Goal: Find specific page/section: Find specific page/section

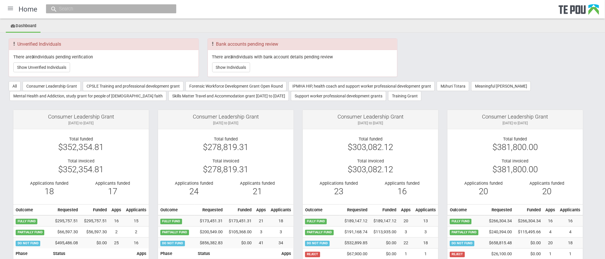
click at [9, 9] on div at bounding box center [10, 8] width 14 height 14
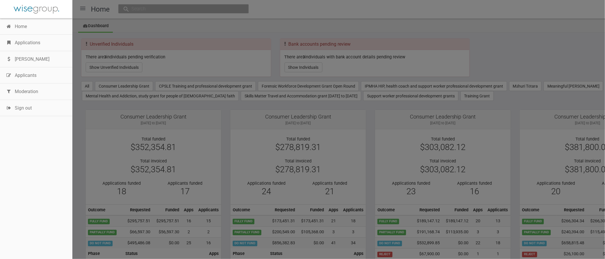
click at [24, 41] on link "Applications" at bounding box center [36, 43] width 72 height 16
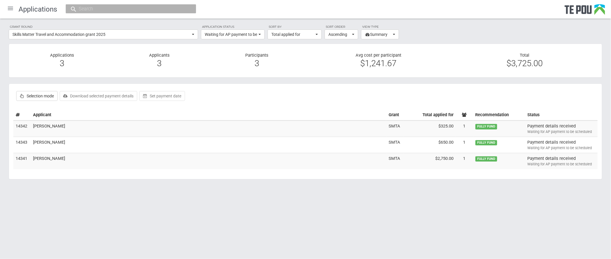
click at [43, 222] on html "Home Applications Grant rounds Applicants Organisations Individuals Moderation …" at bounding box center [305, 129] width 611 height 259
click at [152, 202] on body "Home Applications Grant rounds Applicants Organisations Individuals Moderation …" at bounding box center [305, 103] width 611 height 206
click at [452, 203] on body "Home Applications Grant rounds Applicants Organisations Individuals Moderation …" at bounding box center [305, 103] width 611 height 206
click at [172, 238] on html "Home Applications Grant rounds Applicants Organisations Individuals Moderation …" at bounding box center [305, 129] width 611 height 259
click at [137, 218] on html "Home Applications Grant rounds Applicants Organisations Individuals Moderation …" at bounding box center [305, 129] width 611 height 259
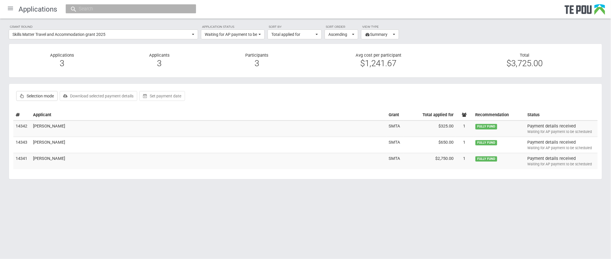
click at [92, 190] on div "Grant round Skills Matter Travel and Accommodation grant 2025 All All grant rou…" at bounding box center [305, 105] width 611 height 173
